Goal: Navigation & Orientation: Find specific page/section

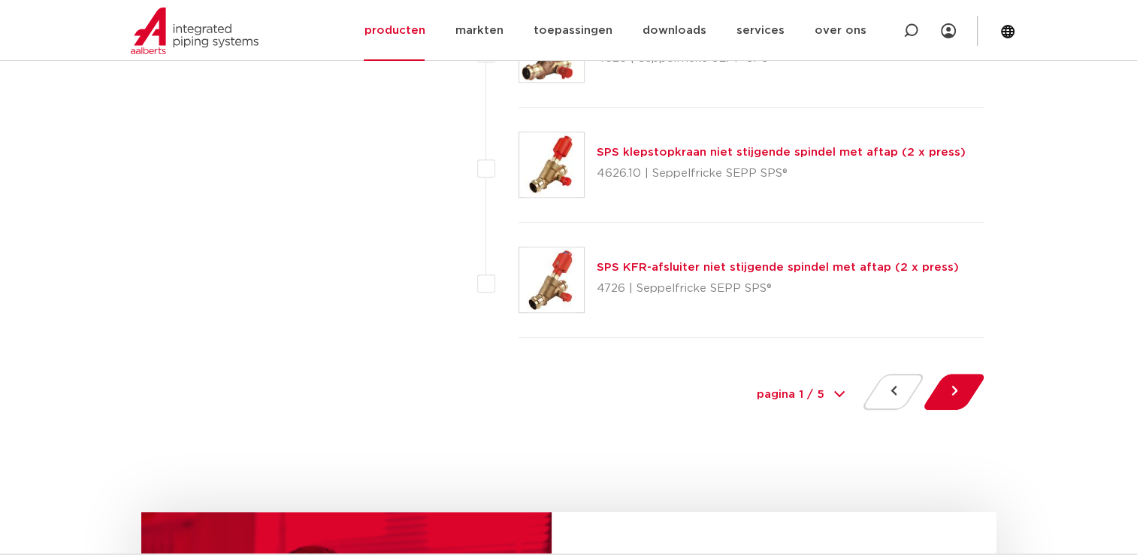
scroll to position [6849, 0]
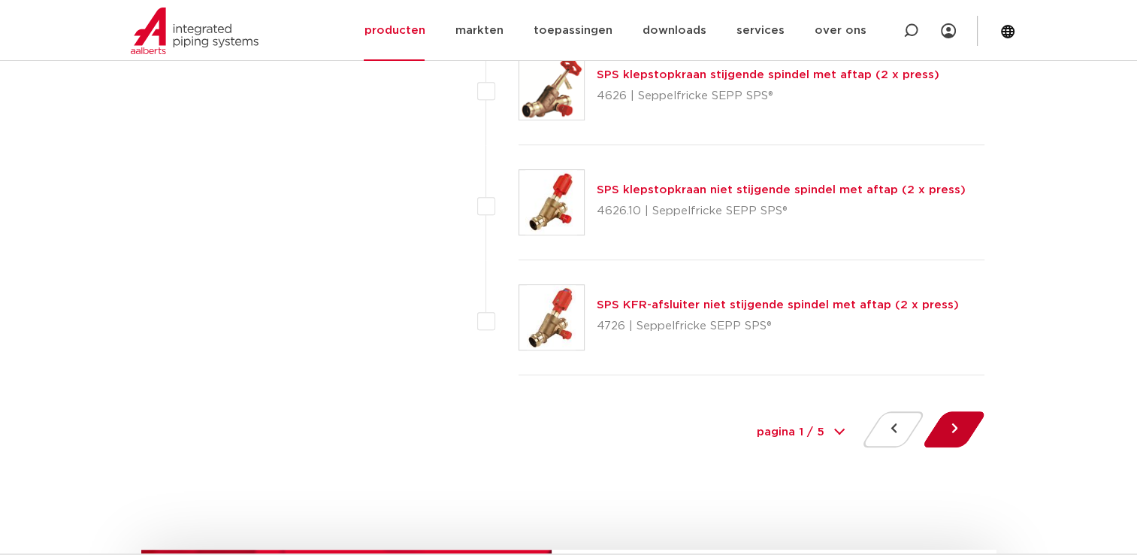
click at [947, 419] on button at bounding box center [954, 429] width 43 height 36
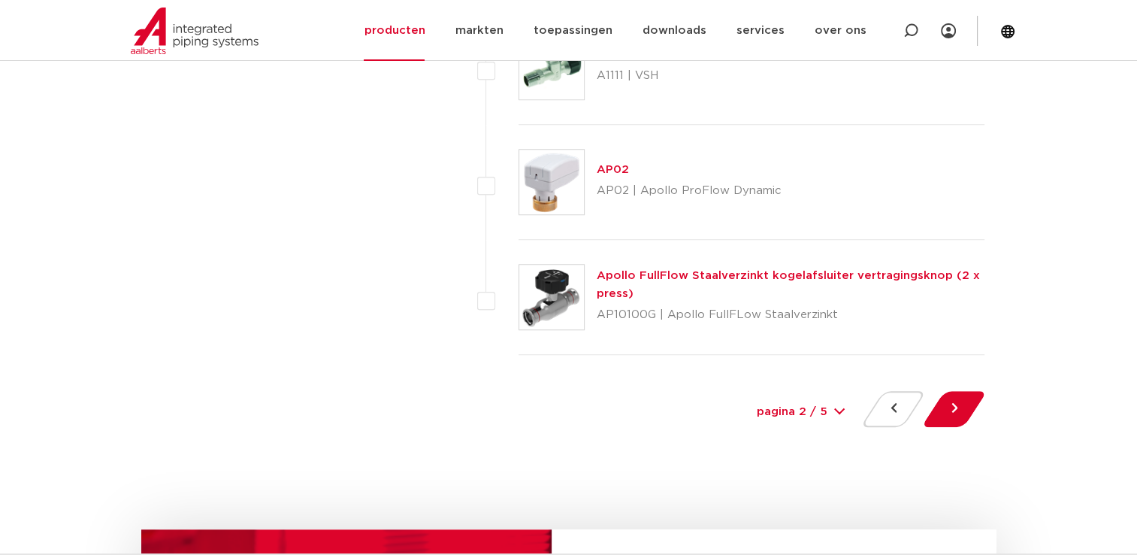
scroll to position [6914, 0]
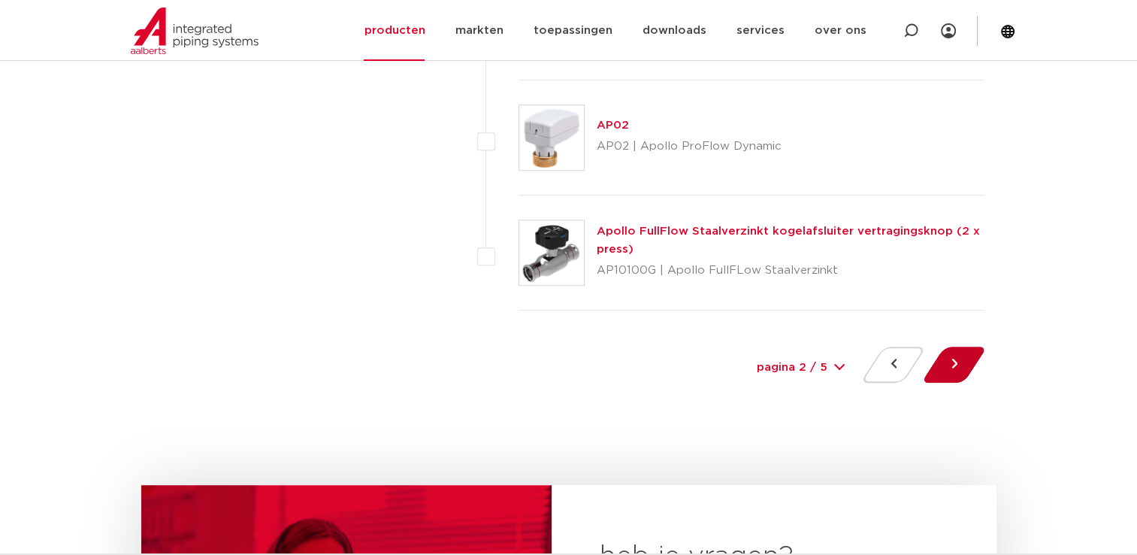
click at [962, 362] on button at bounding box center [954, 364] width 43 height 36
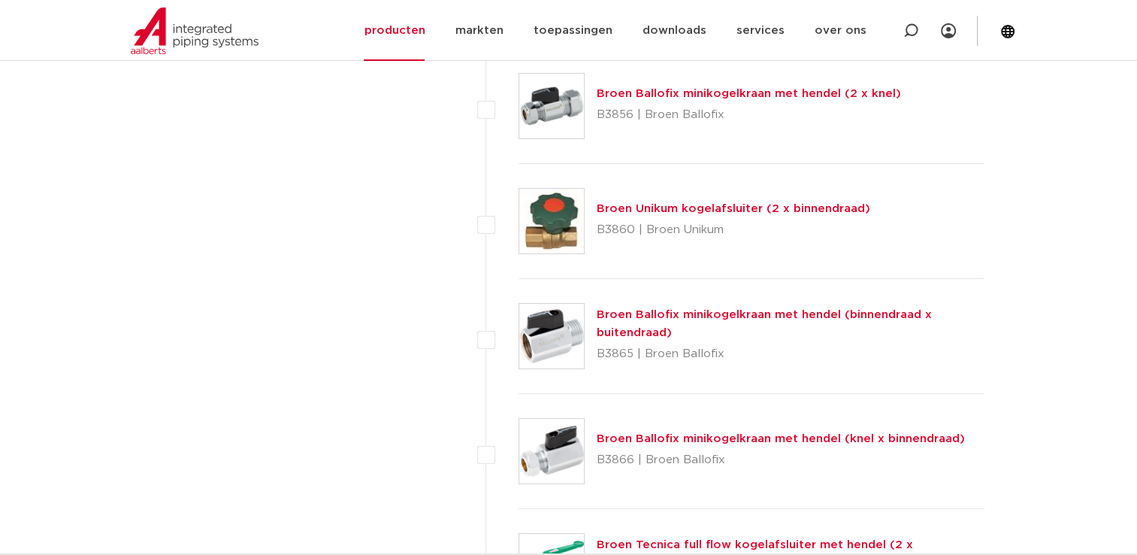
scroll to position [5411, 0]
